Goal: Information Seeking & Learning: Learn about a topic

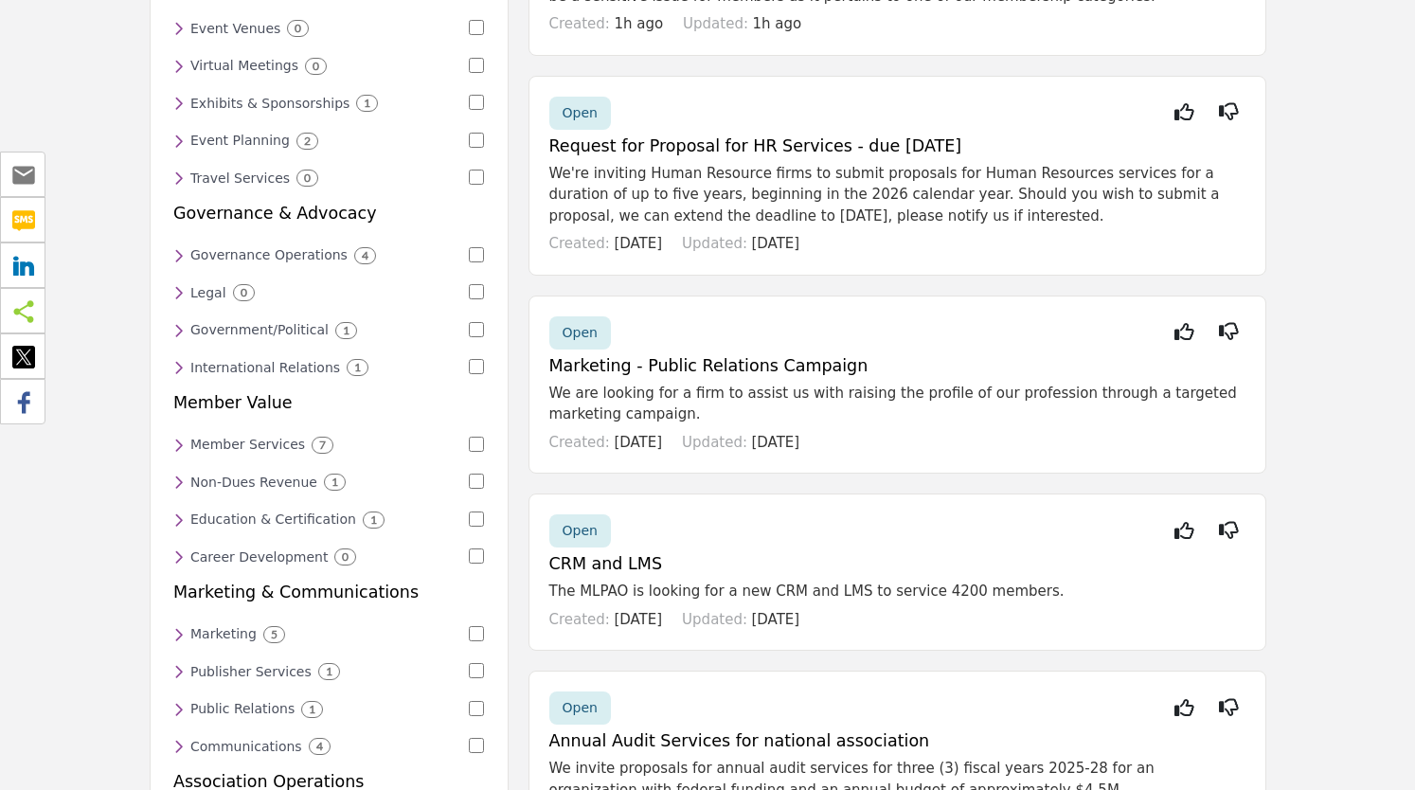
scroll to position [368, 0]
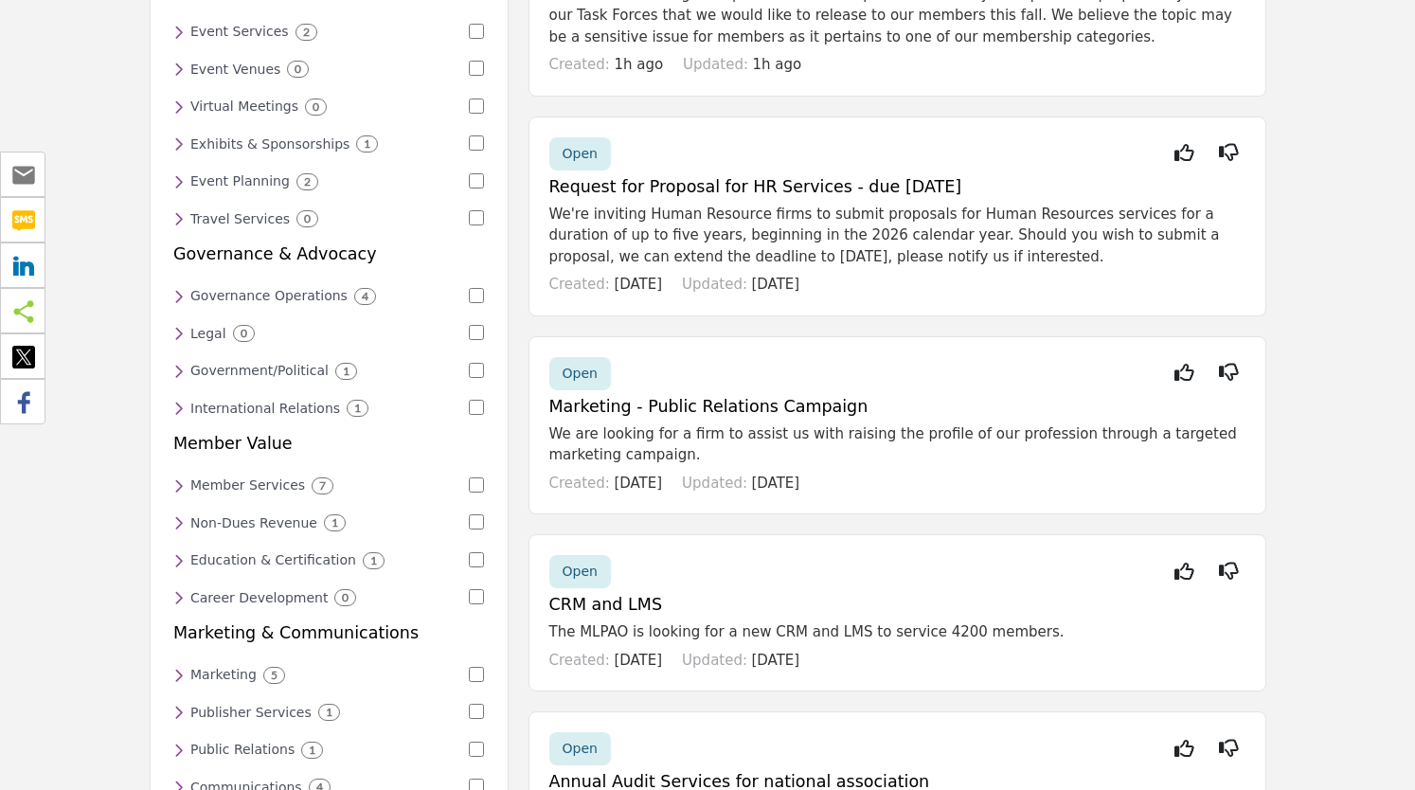
drag, startPoint x: 1282, startPoint y: 302, endPoint x: 1353, endPoint y: 140, distance: 176.8
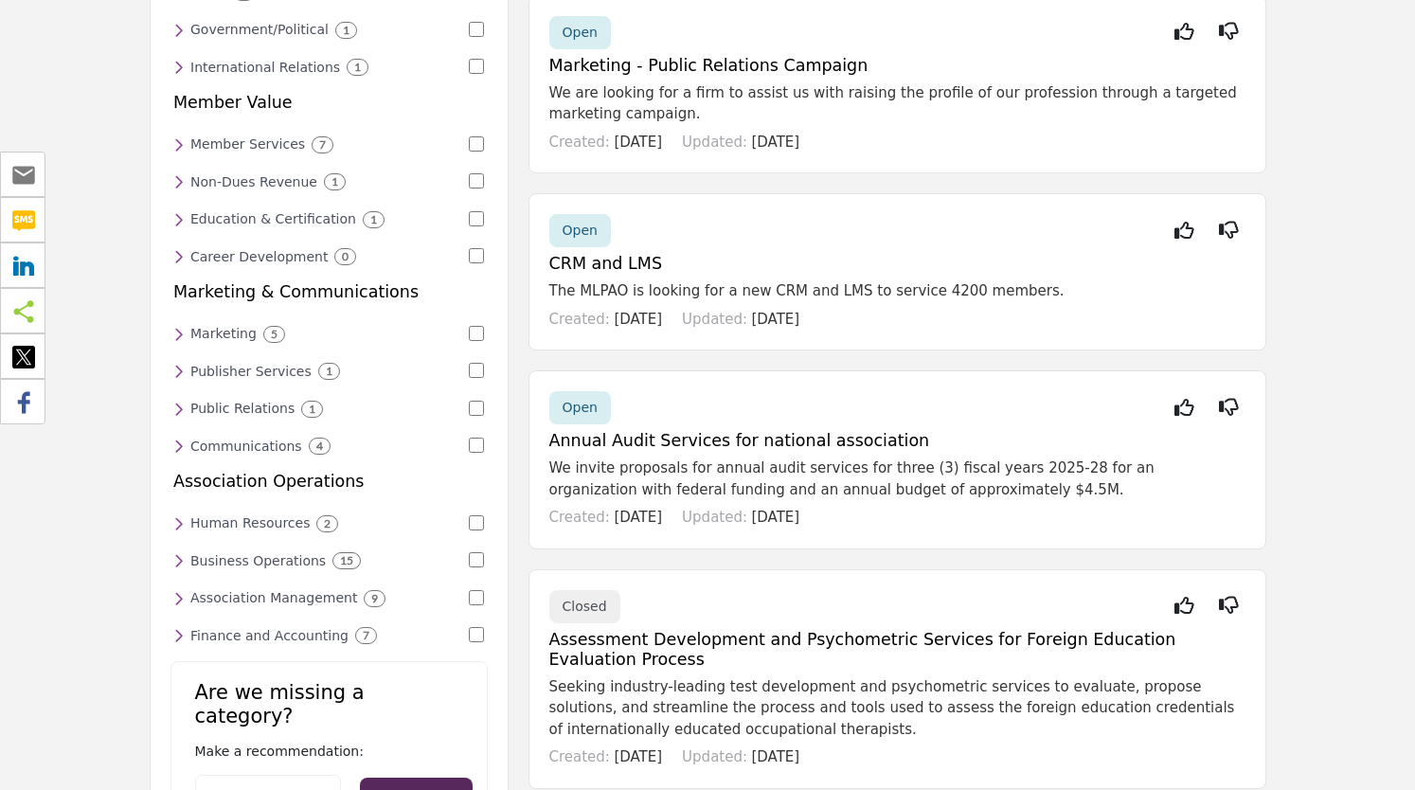
scroll to position [783, 0]
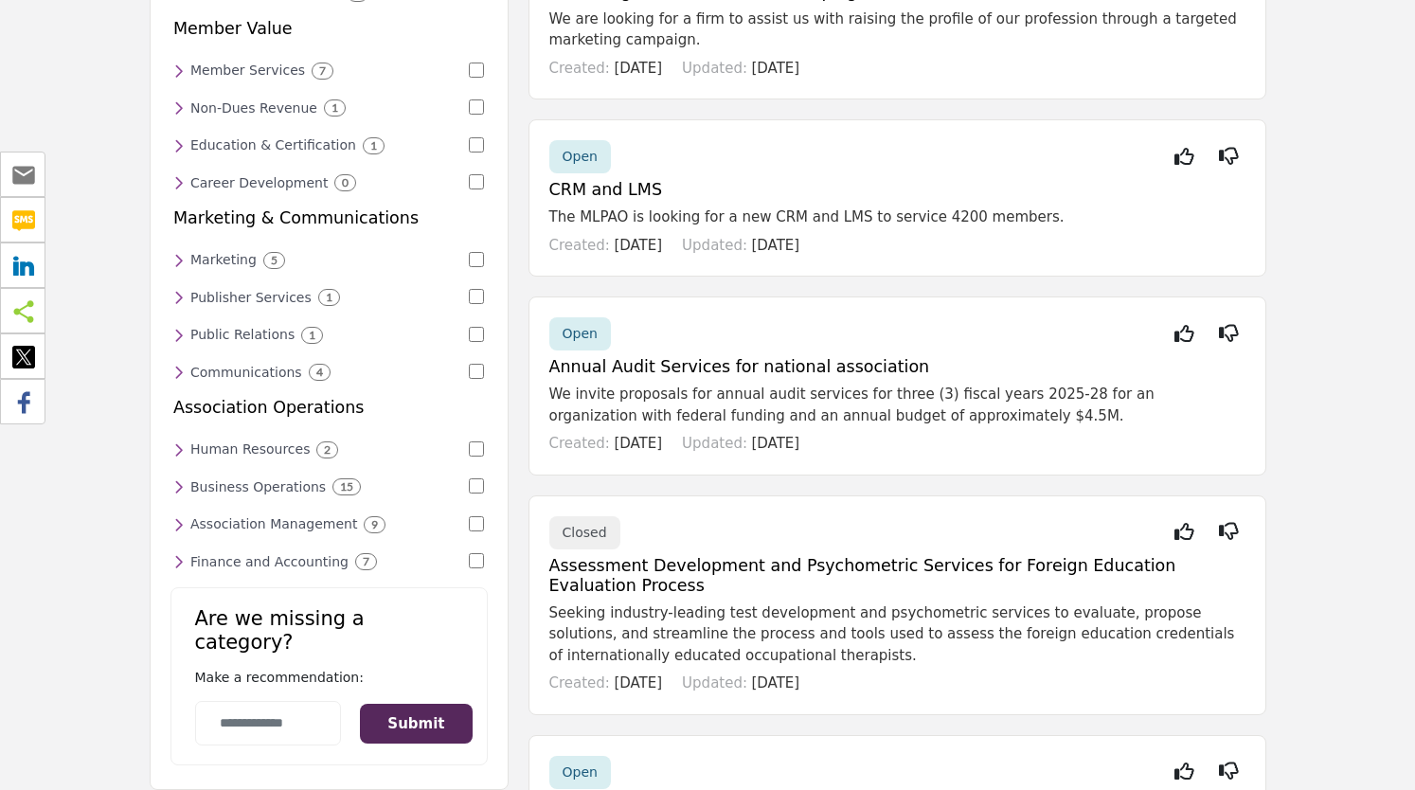
click at [259, 516] on h6 "Association Management" at bounding box center [273, 524] width 167 height 16
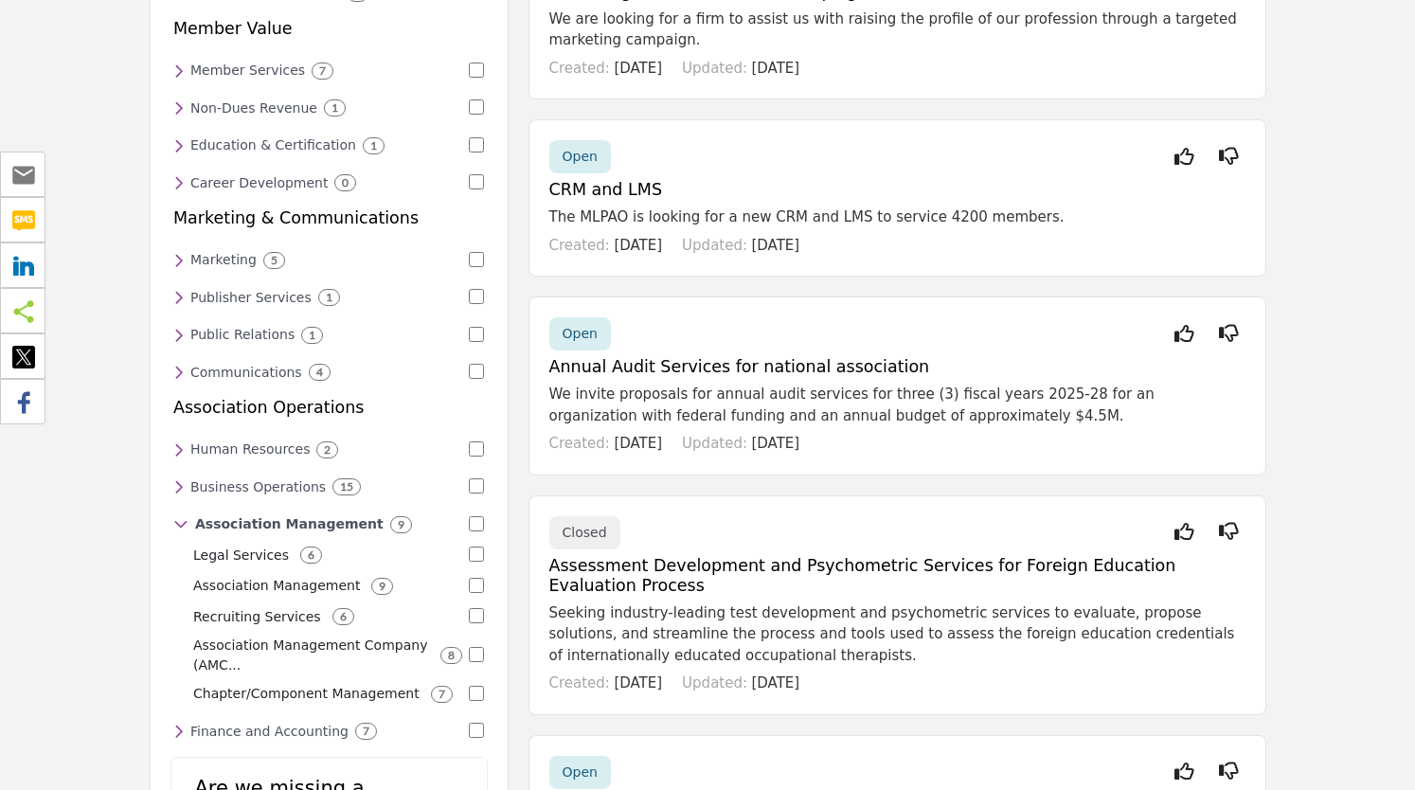
click at [216, 576] on p "Association Management" at bounding box center [276, 586] width 167 height 20
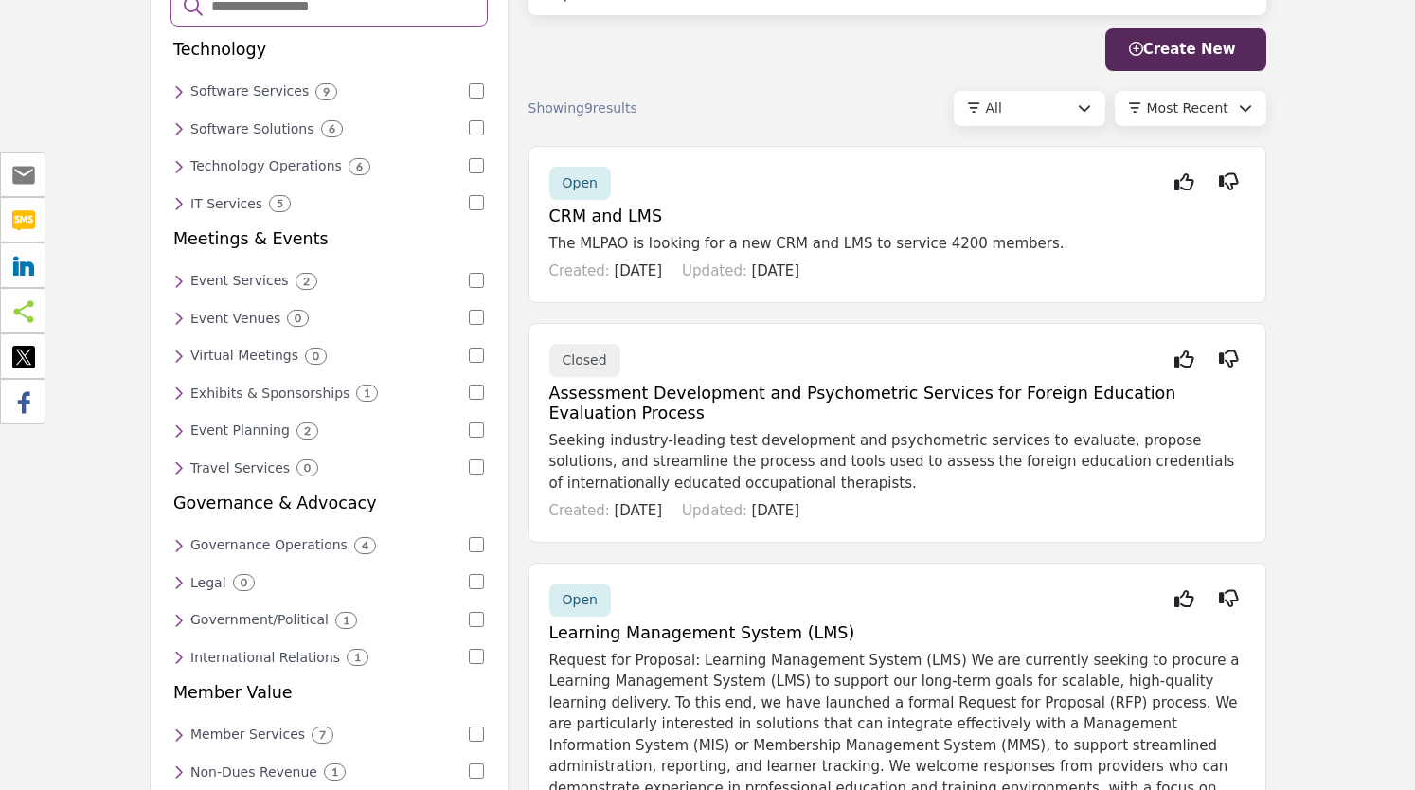
scroll to position [0, 0]
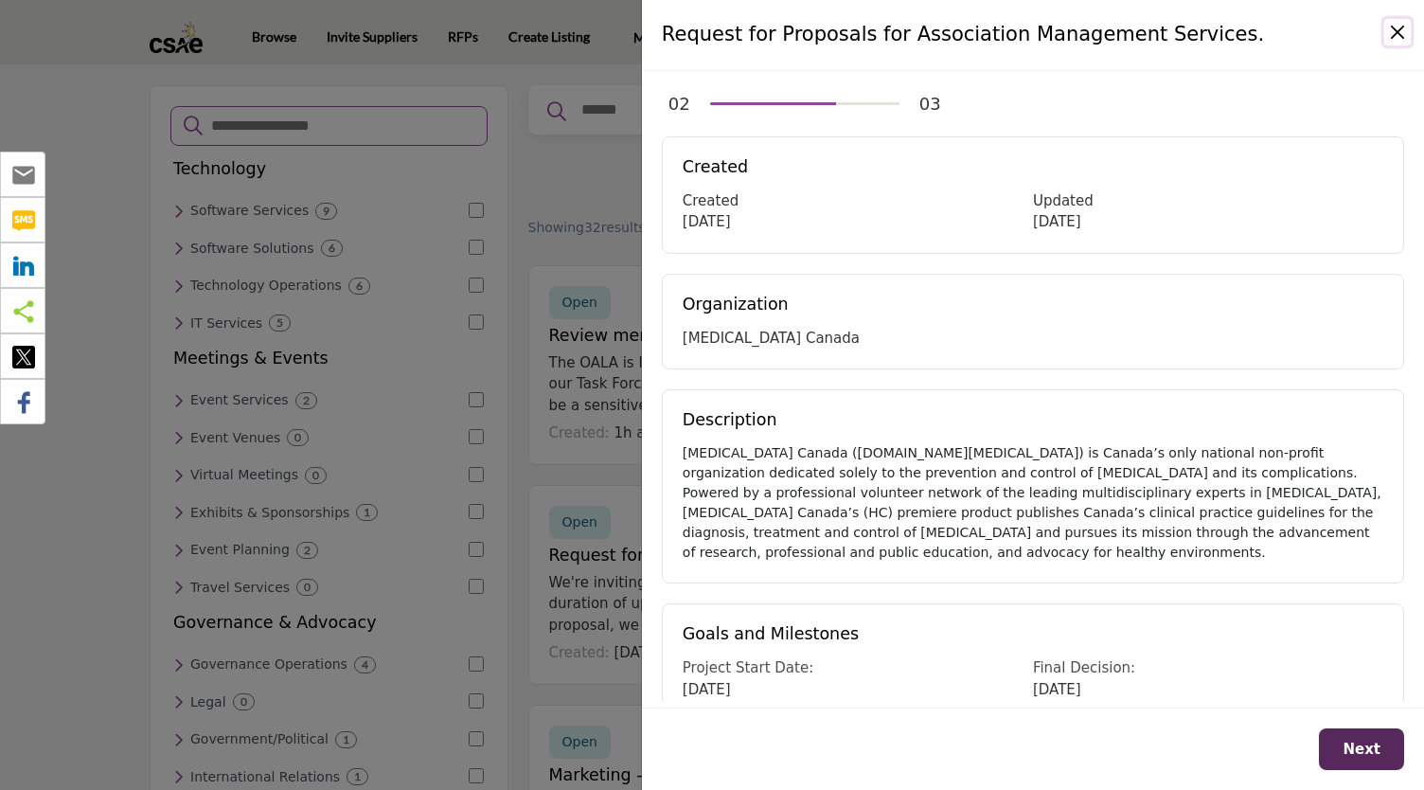
click at [1391, 29] on button "Close" at bounding box center [1397, 32] width 27 height 27
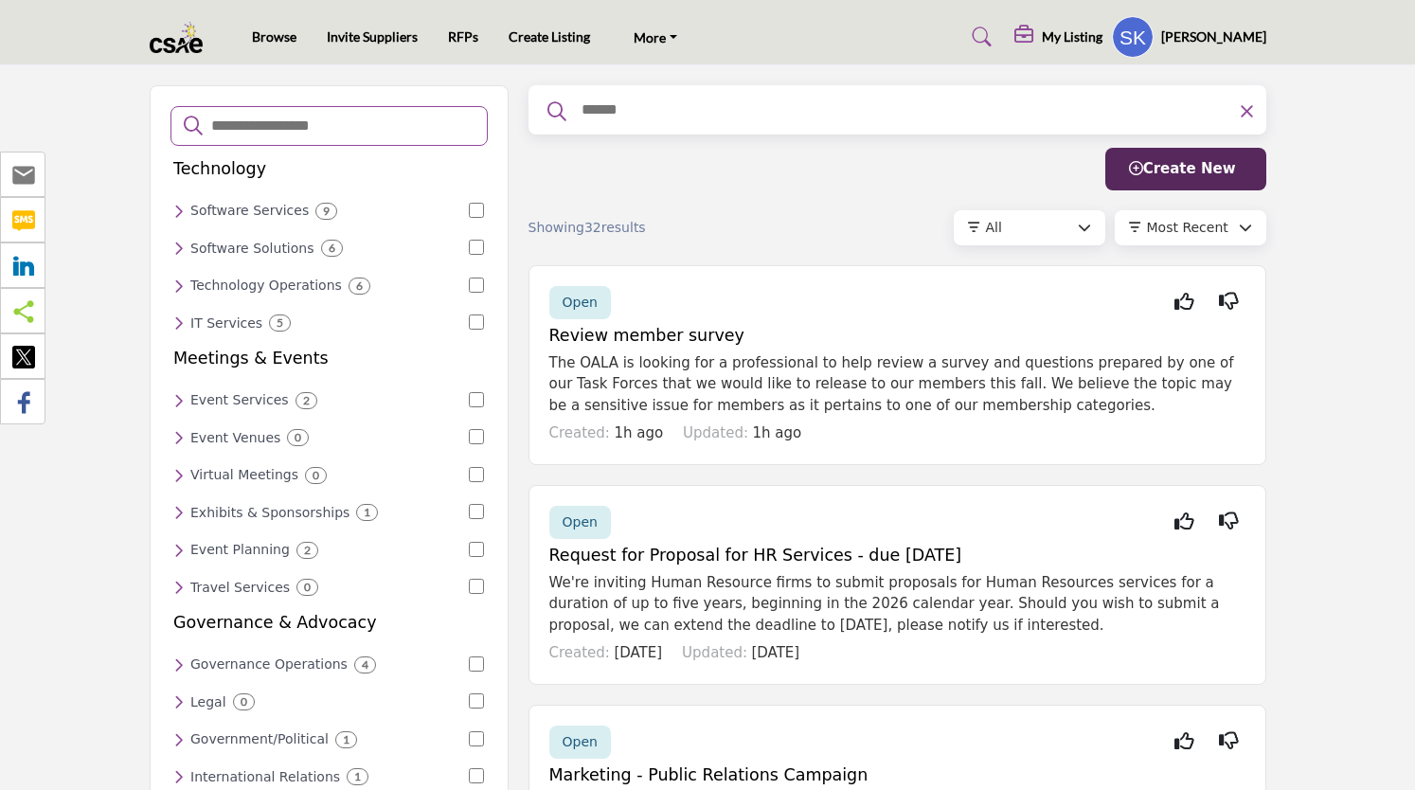
click at [1087, 226] on icon at bounding box center [1083, 227] width 13 height 13
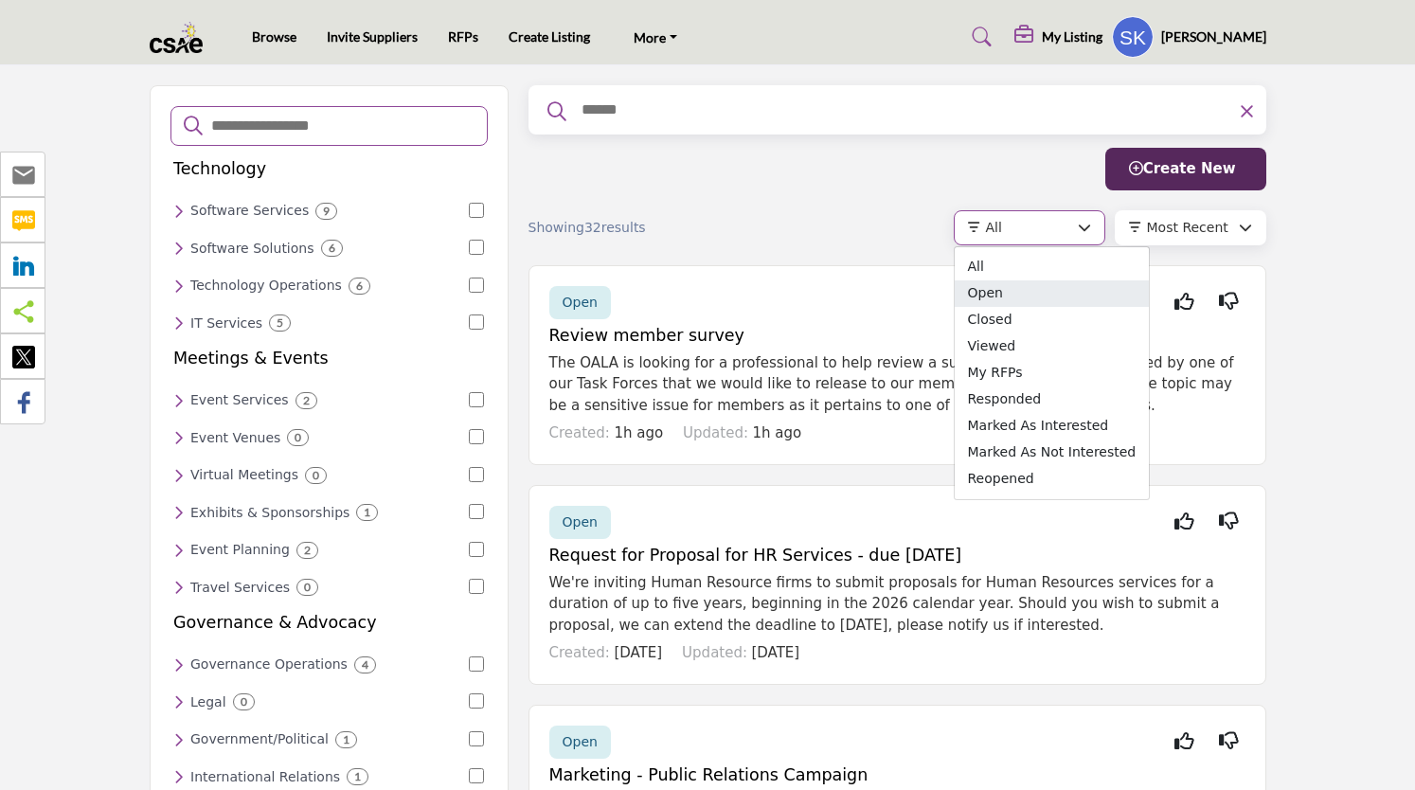
click at [988, 290] on span "Open" at bounding box center [1051, 293] width 195 height 27
